Goal: Navigation & Orientation: Find specific page/section

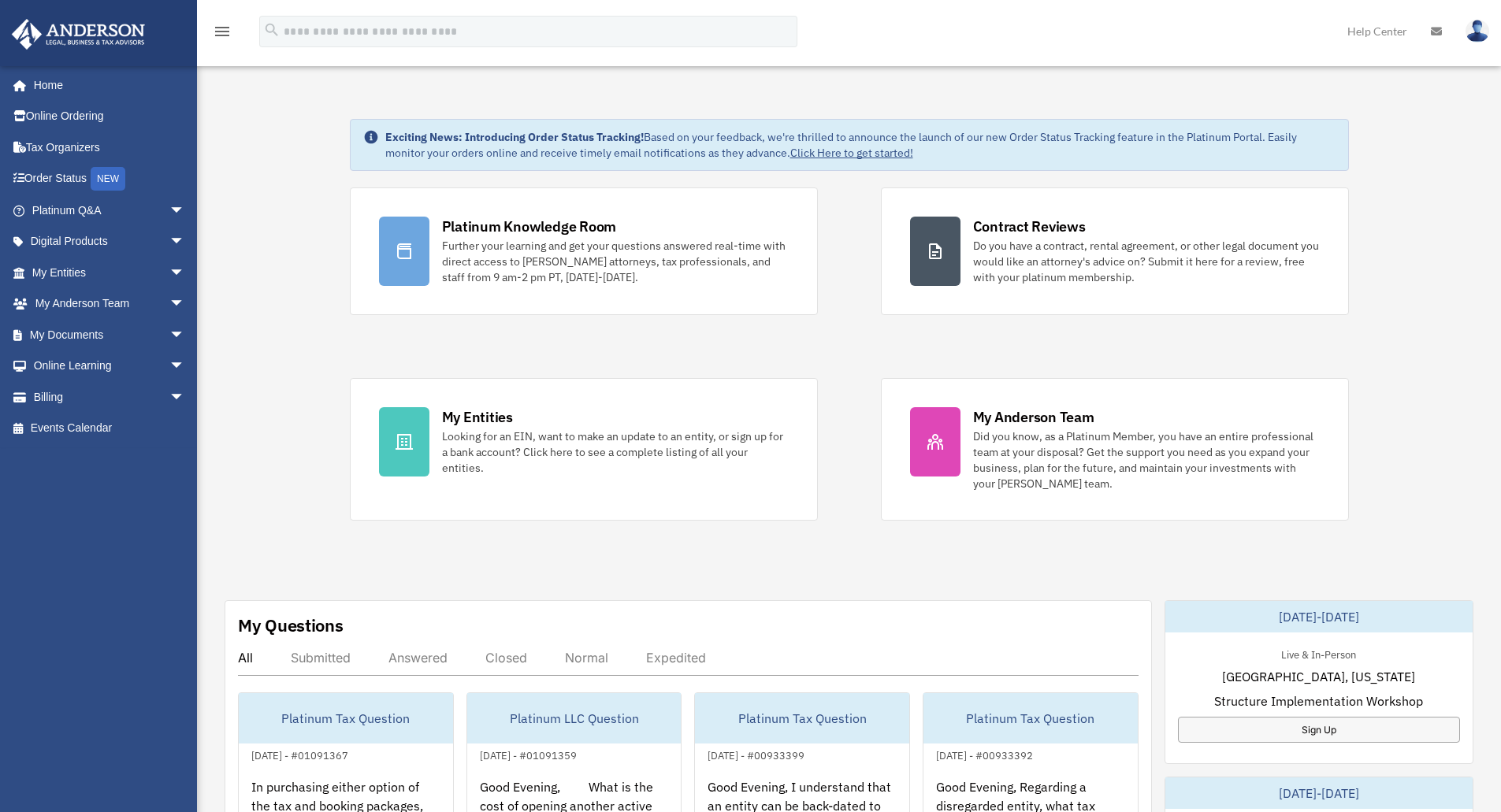
click at [241, 139] on div "Exciting News: Introducing Order Status Tracking! Based on your feedback, we're…" at bounding box center [849, 794] width 1328 height 1430
click at [297, 185] on div "Exciting News: Introducing Order Status Tracking! Based on your feedback, we're…" at bounding box center [849, 794] width 1328 height 1430
click at [100, 87] on link "Home" at bounding box center [110, 85] width 198 height 32
click at [174, 303] on span "arrow_drop_down" at bounding box center [186, 304] width 32 height 33
click at [170, 300] on span "arrow_drop_up" at bounding box center [186, 304] width 32 height 33
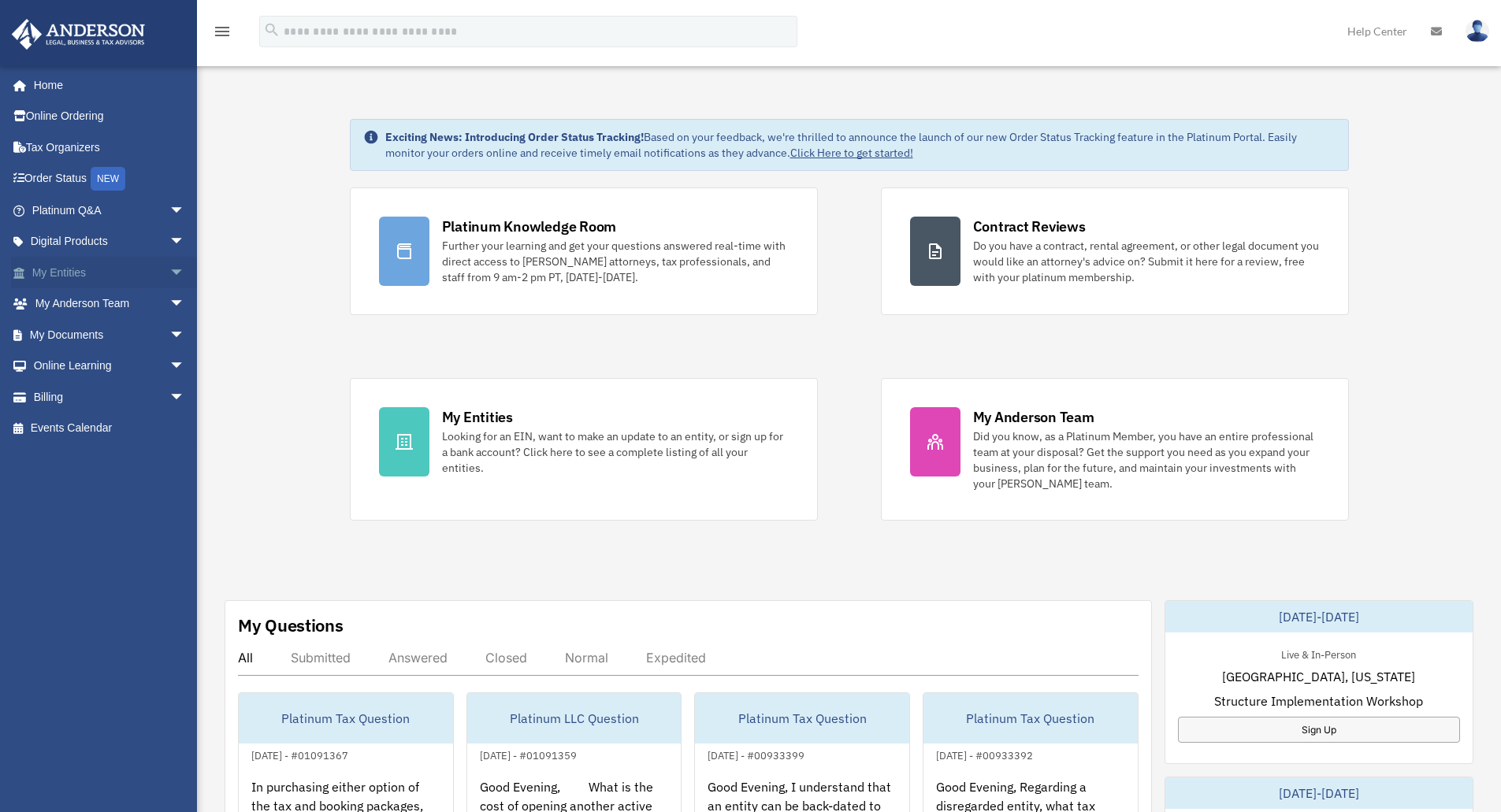
click at [170, 265] on span "arrow_drop_down" at bounding box center [186, 272] width 32 height 33
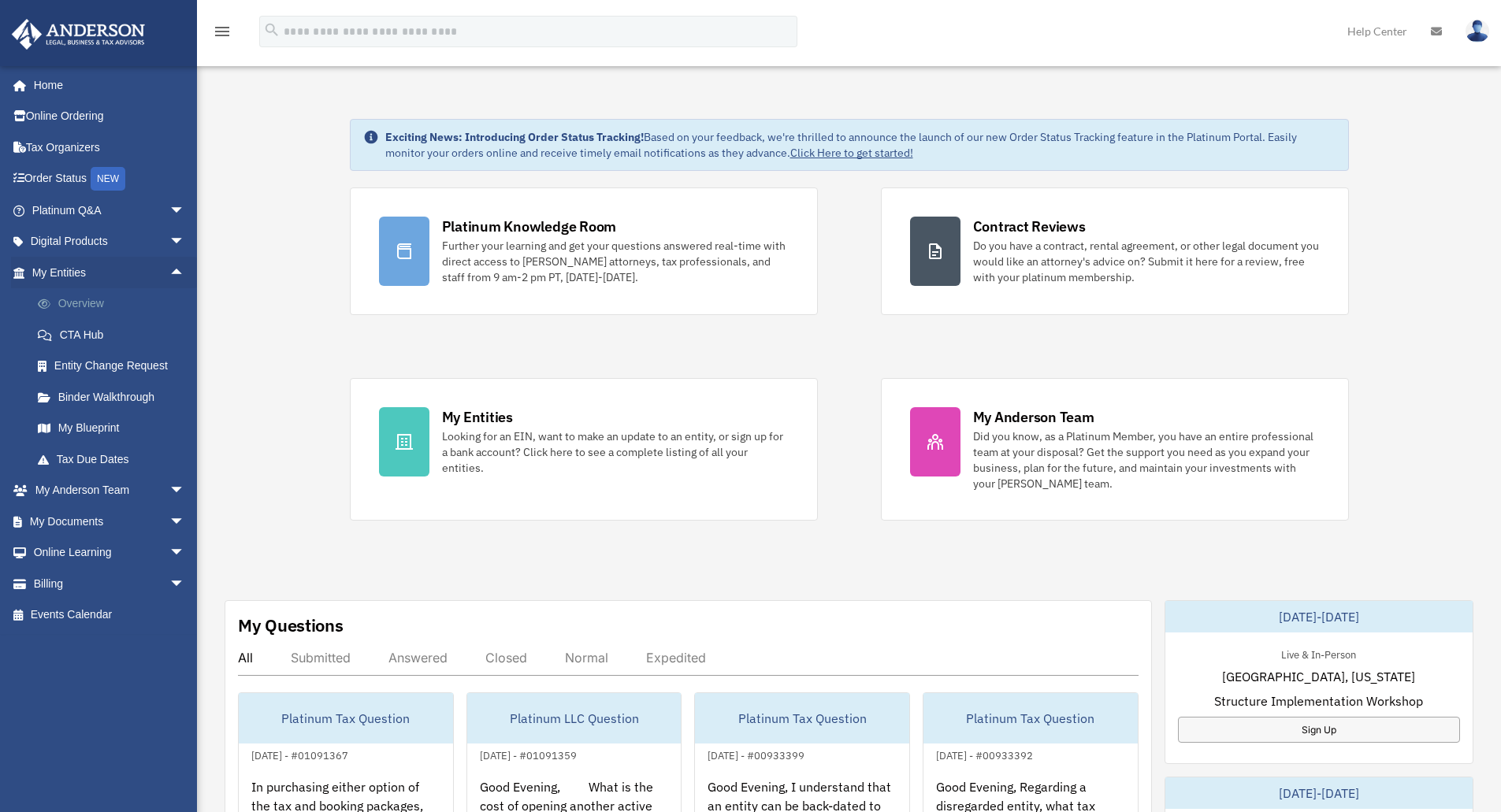
click at [89, 295] on link "Overview" at bounding box center [115, 304] width 186 height 32
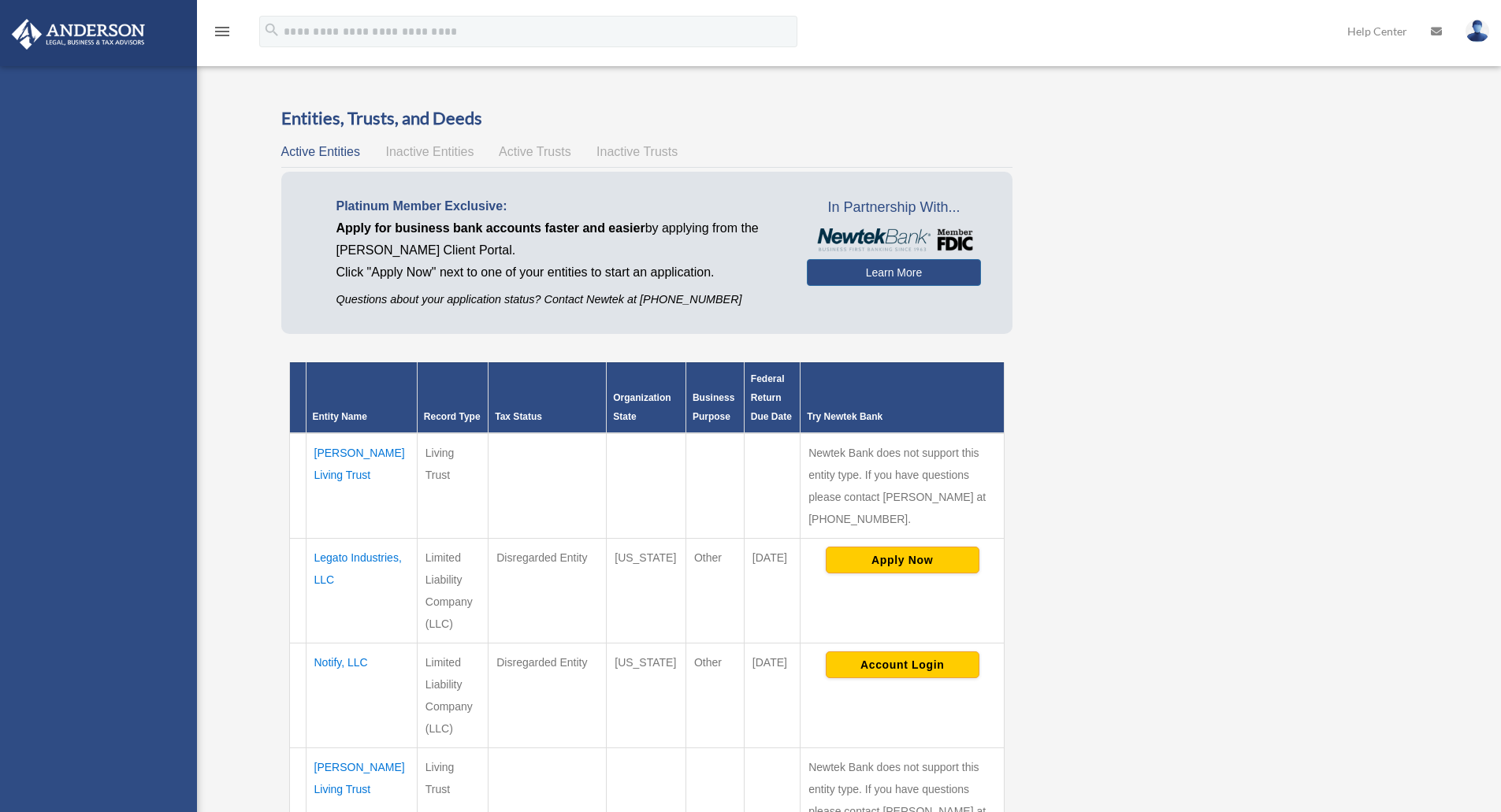
click at [95, 300] on div "peoplez01@hotmail.com Sign Out peoplez01@hotmail.com Home Online Ordering Tax O…" at bounding box center [98, 472] width 197 height 812
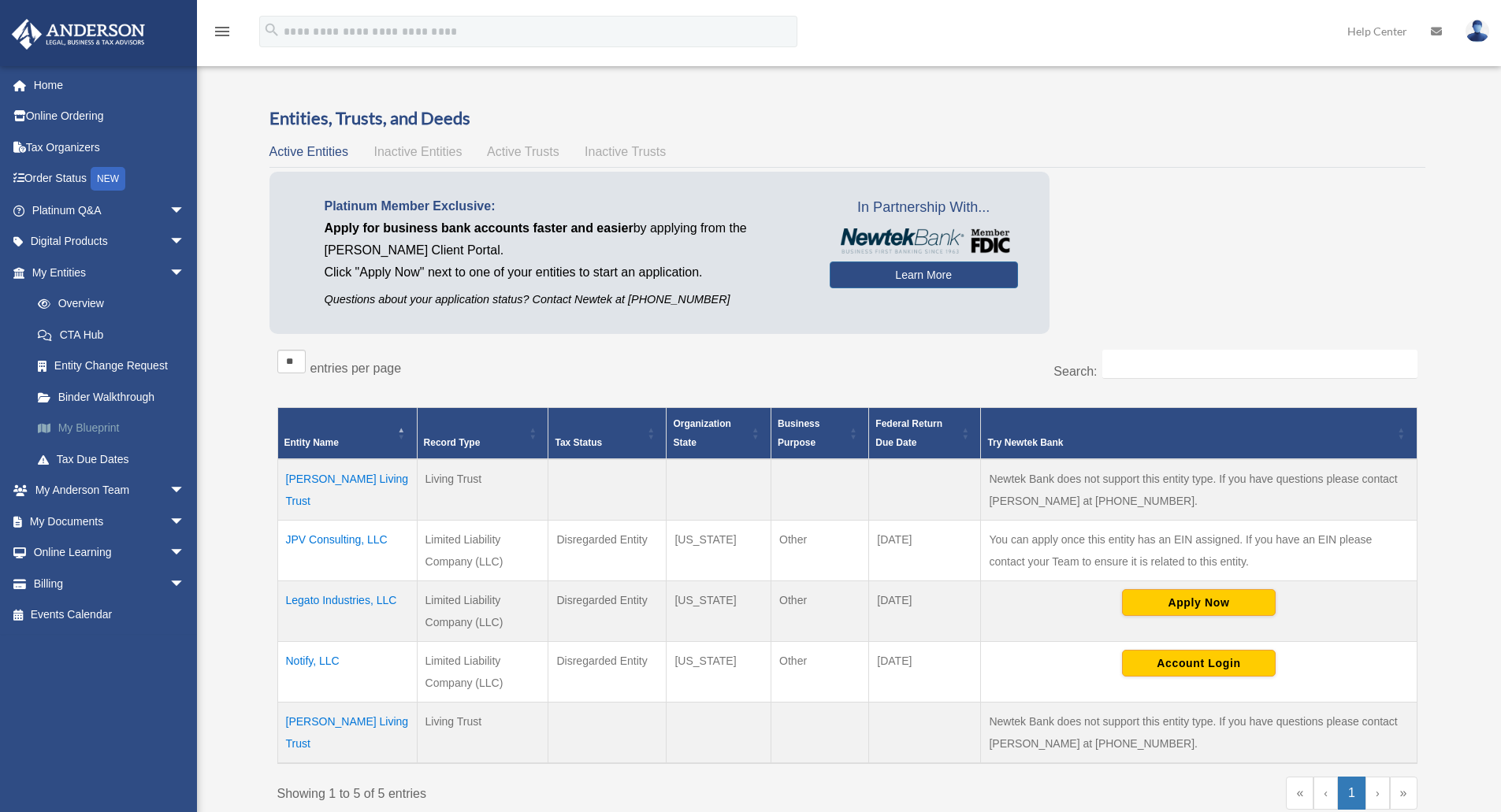
click at [93, 428] on link "My Blueprint" at bounding box center [115, 429] width 186 height 32
